Goal: Navigation & Orientation: Find specific page/section

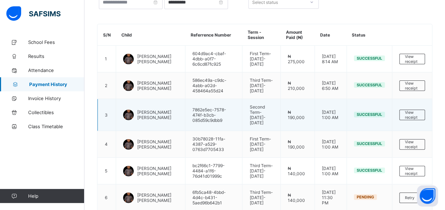
scroll to position [58, 0]
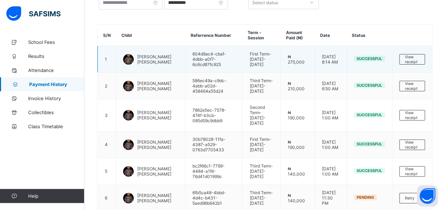
click at [128, 57] on div at bounding box center [128, 59] width 11 height 11
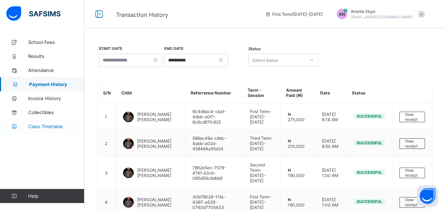
click at [44, 126] on span "Class Timetable" at bounding box center [56, 127] width 56 height 6
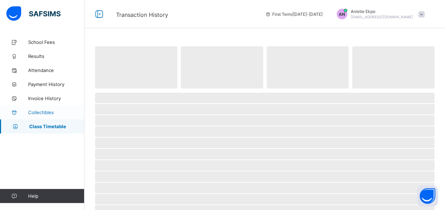
click at [40, 114] on span "Collectibles" at bounding box center [56, 113] width 56 height 6
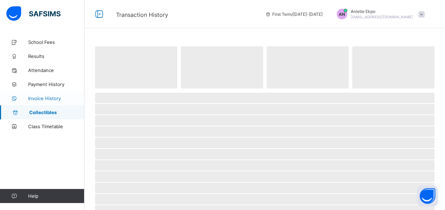
click at [43, 97] on span "Invoice History" at bounding box center [56, 99] width 56 height 6
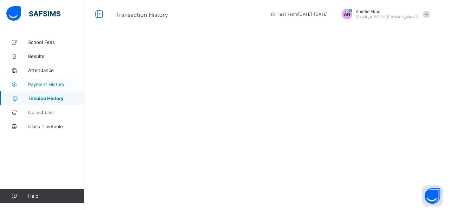
click at [43, 88] on link "Payment History" at bounding box center [42, 84] width 84 height 14
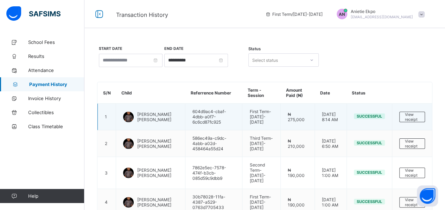
click at [125, 115] on div at bounding box center [128, 117] width 11 height 11
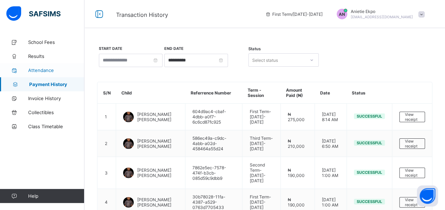
click at [36, 63] on link "Attendance" at bounding box center [42, 70] width 84 height 14
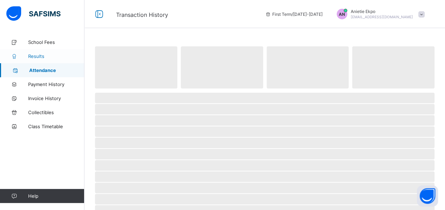
click at [40, 58] on span "Results" at bounding box center [56, 56] width 56 height 6
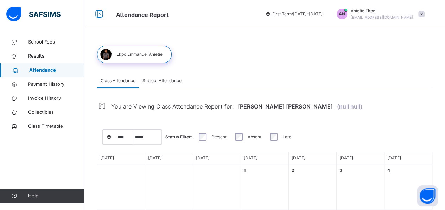
select select "****"
select select "*"
click at [75, 140] on div "School Fees Results Attendance Payment History Invoice History Collectibles Cla…" at bounding box center [42, 119] width 84 height 182
